Goal: Task Accomplishment & Management: Use online tool/utility

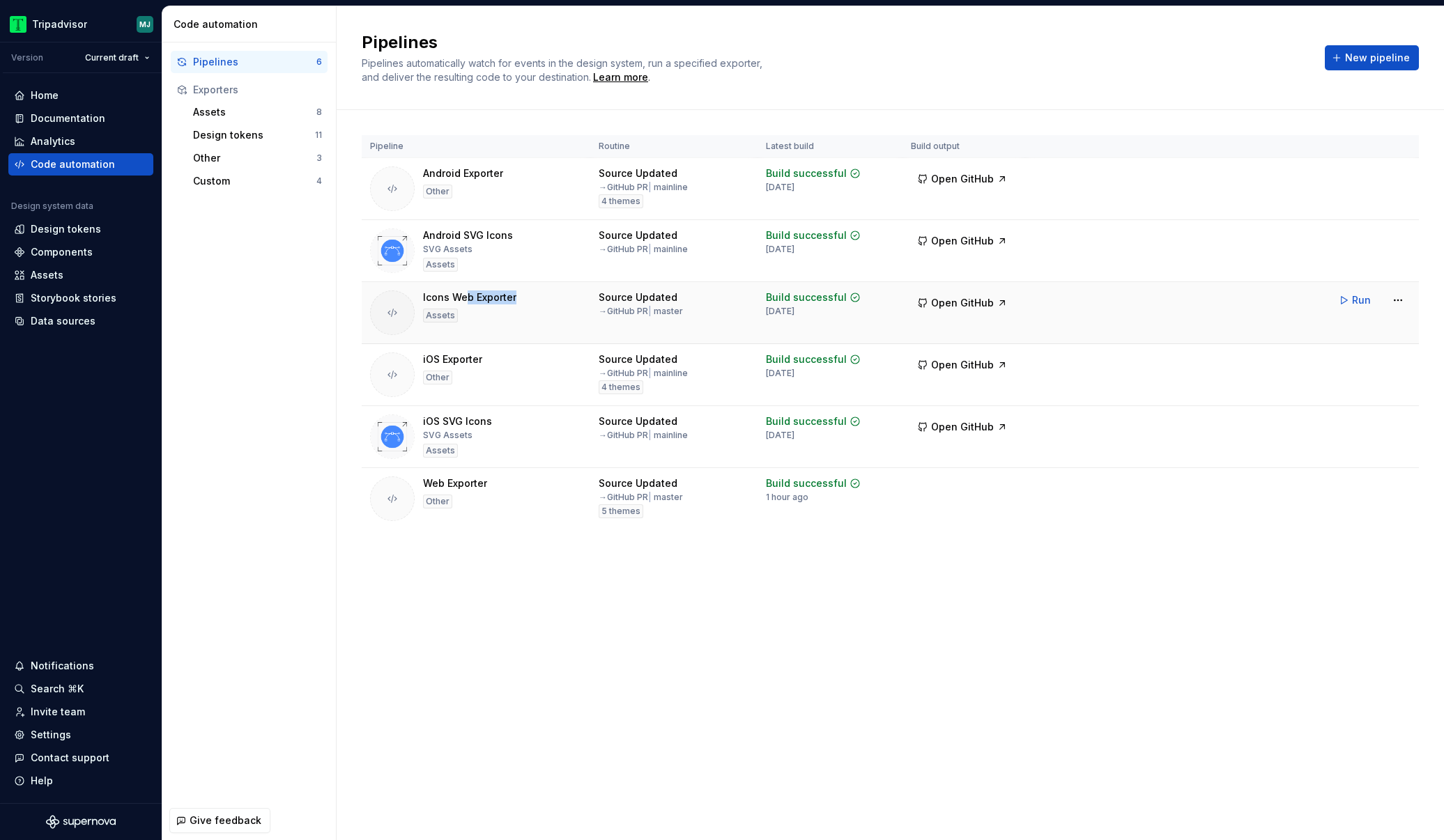
drag, startPoint x: 466, startPoint y: 301, endPoint x: 529, endPoint y: 298, distance: 63.1
click at [529, 298] on div "Icons Web Exporter Assets" at bounding box center [476, 313] width 212 height 45
click at [1392, 309] on html "Tripadvisor MJ Version Current draft Home Documentation Analytics Code automati…" at bounding box center [722, 420] width 1444 height 840
click at [965, 309] on html "Tripadvisor MJ Version Current draft Home Documentation Analytics Code automati…" at bounding box center [722, 420] width 1444 height 840
click at [963, 308] on span "Open GitHub" at bounding box center [962, 303] width 63 height 14
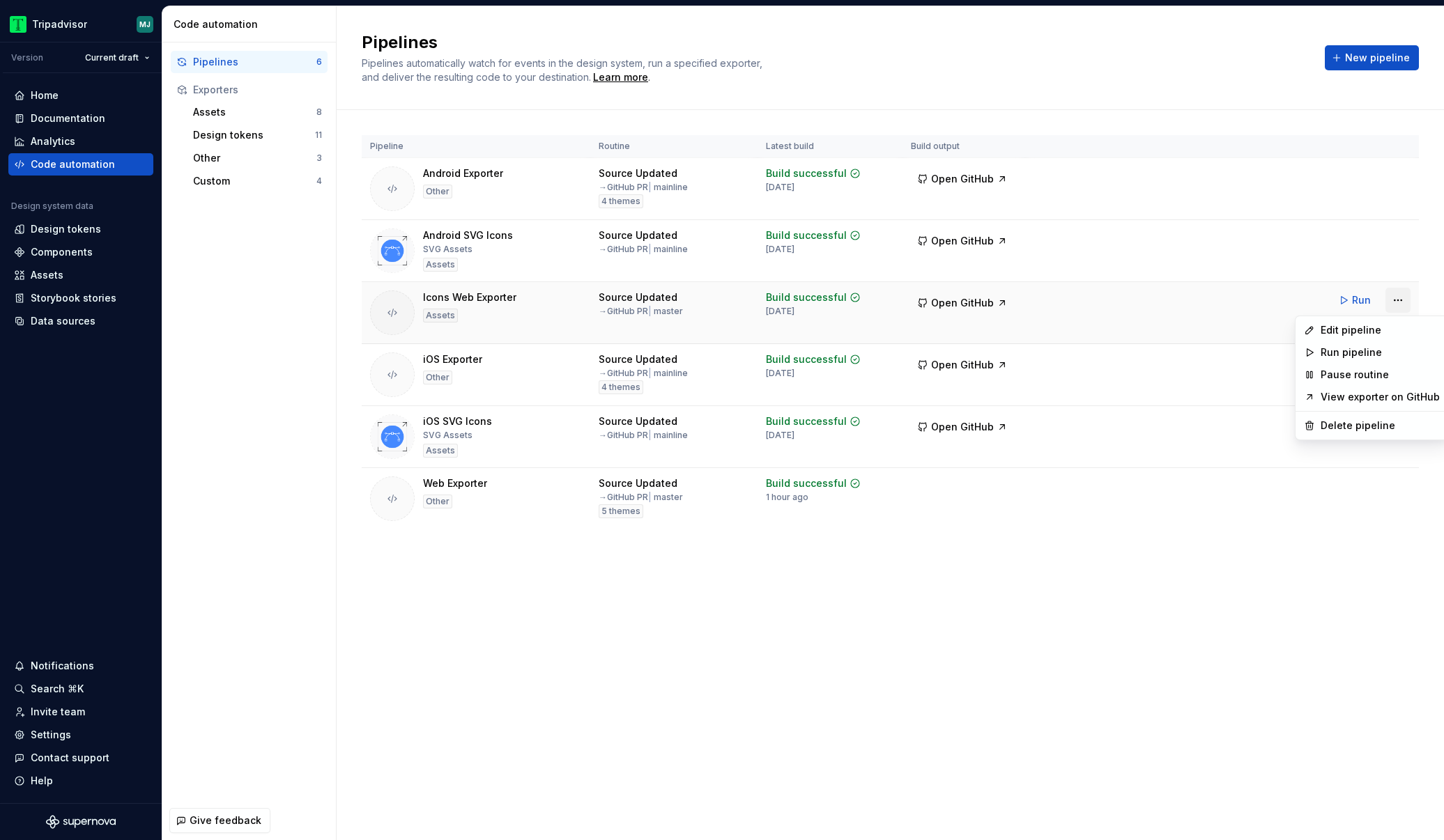
click at [1397, 301] on html "Tripadvisor MJ Version Current draft Home Documentation Analytics Code automati…" at bounding box center [722, 420] width 1444 height 840
click at [1359, 334] on div "Edit pipeline" at bounding box center [1381, 330] width 119 height 14
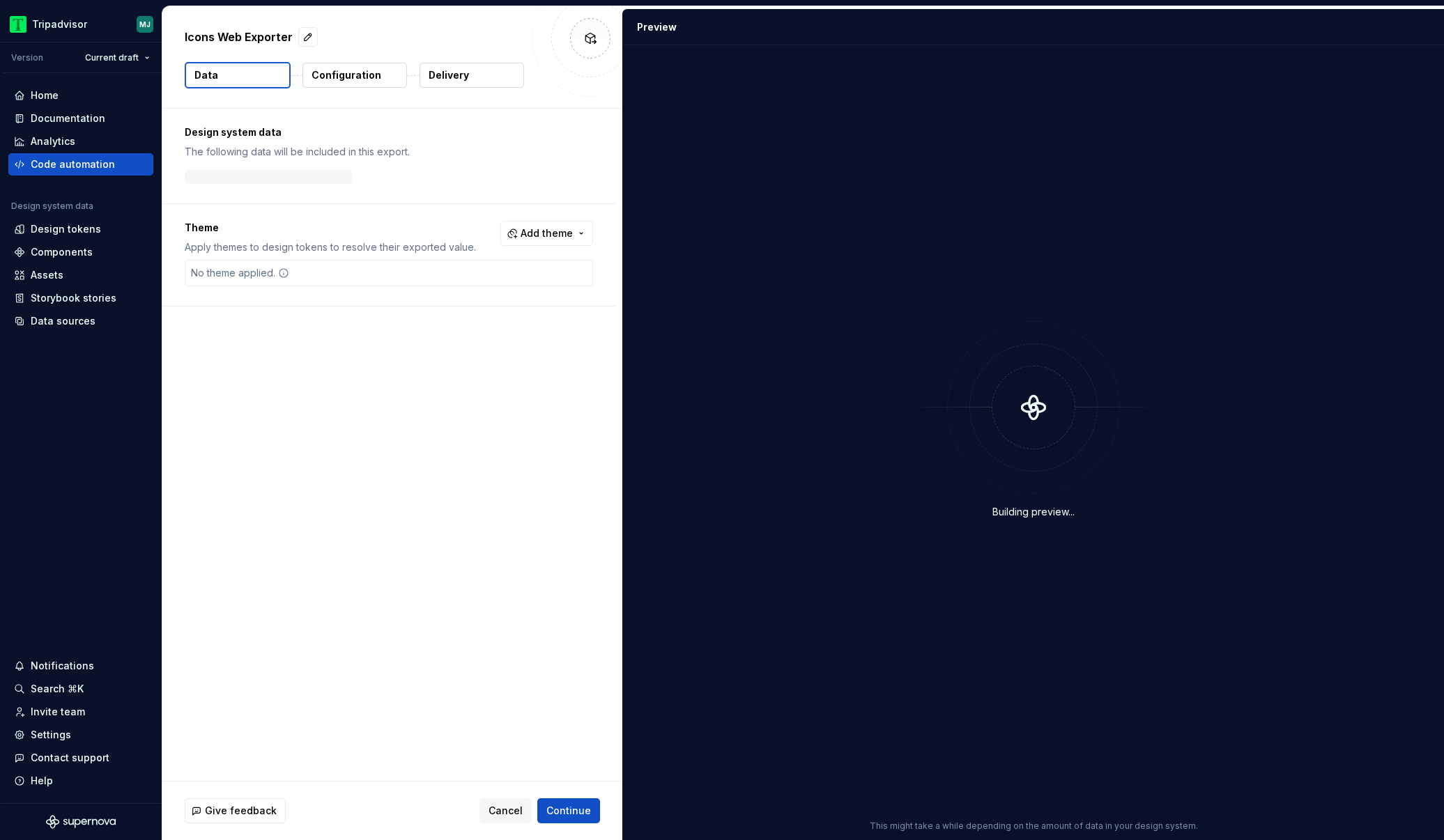
click at [459, 78] on p "Delivery" at bounding box center [449, 75] width 41 height 14
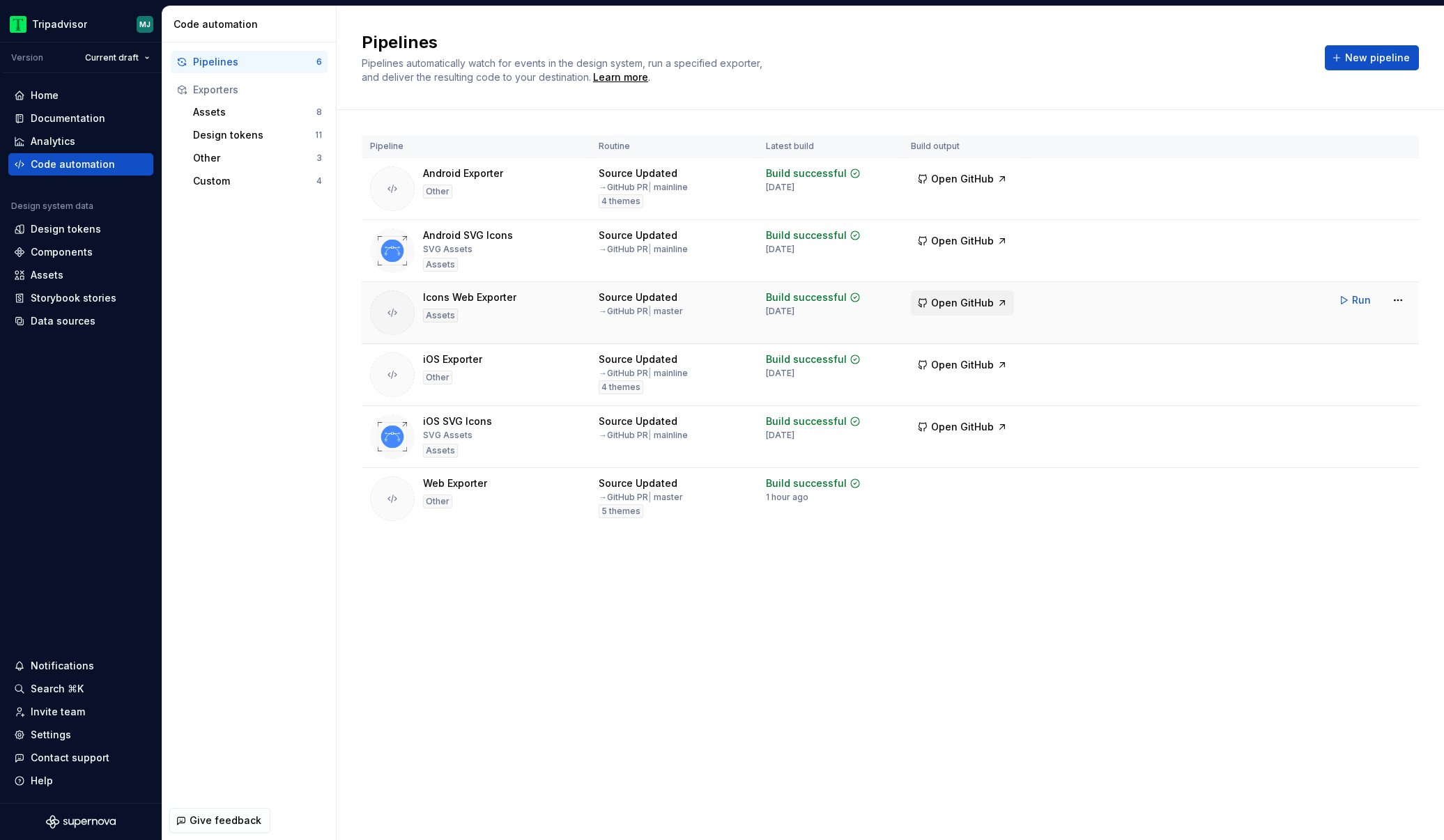
click at [977, 308] on span "Open GitHub" at bounding box center [962, 303] width 63 height 14
